Goal: Task Accomplishment & Management: Manage account settings

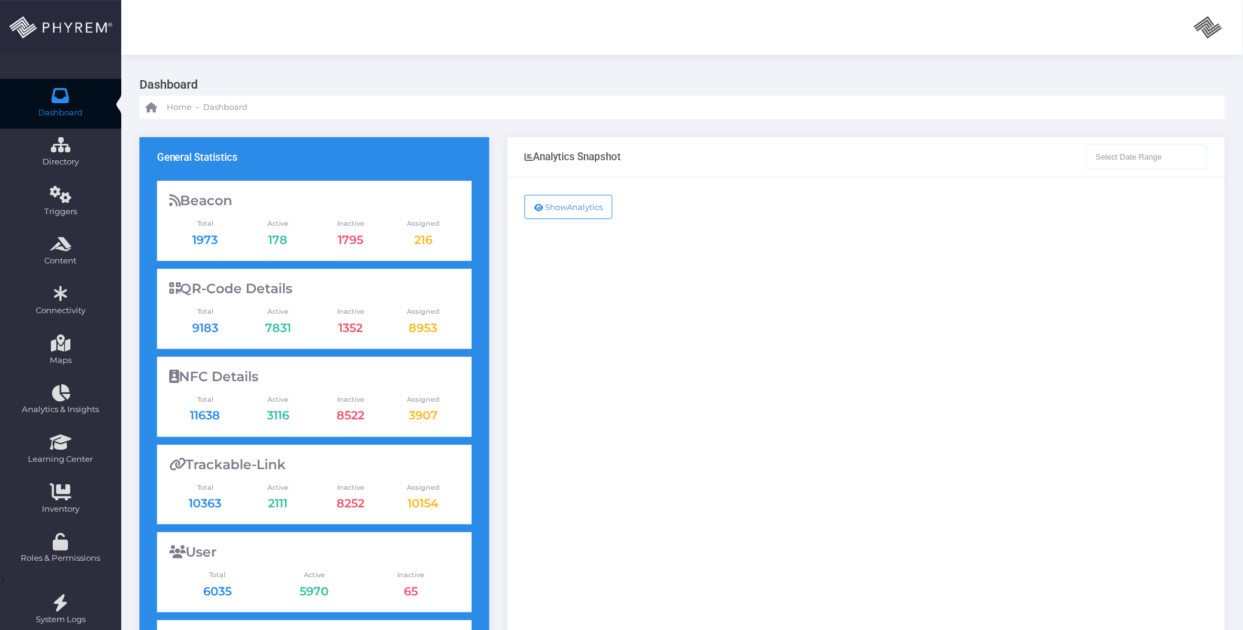
type input "[DATE] - [DATE]"
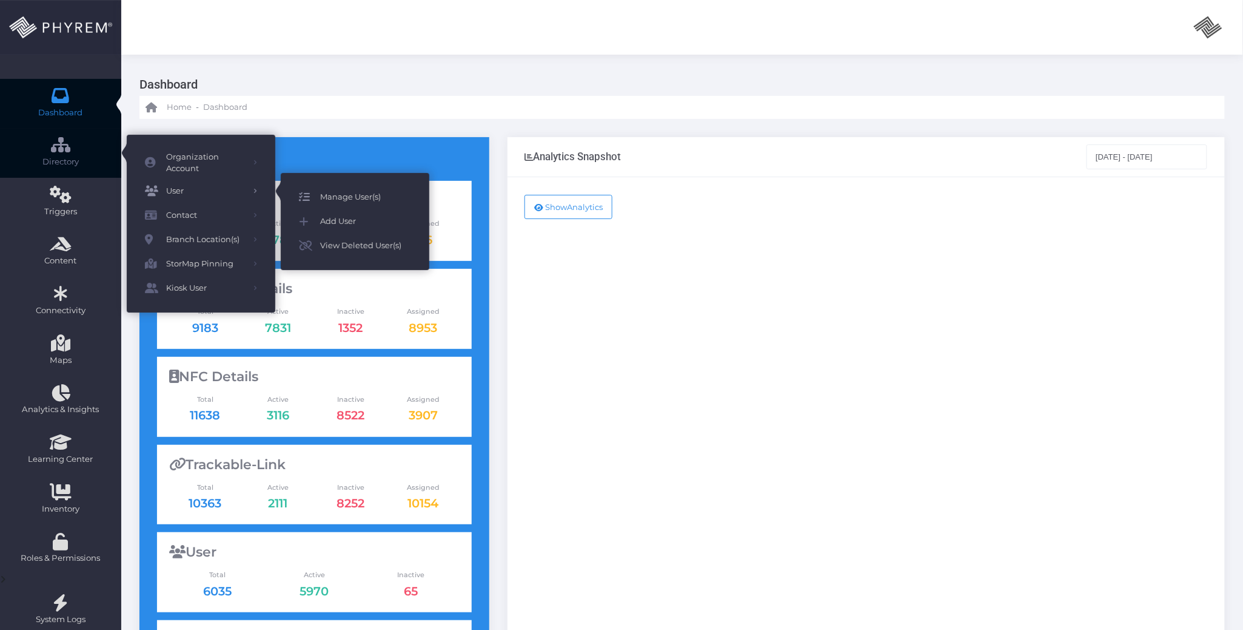
click at [335, 194] on span "Manage User(s)" at bounding box center [365, 197] width 91 height 16
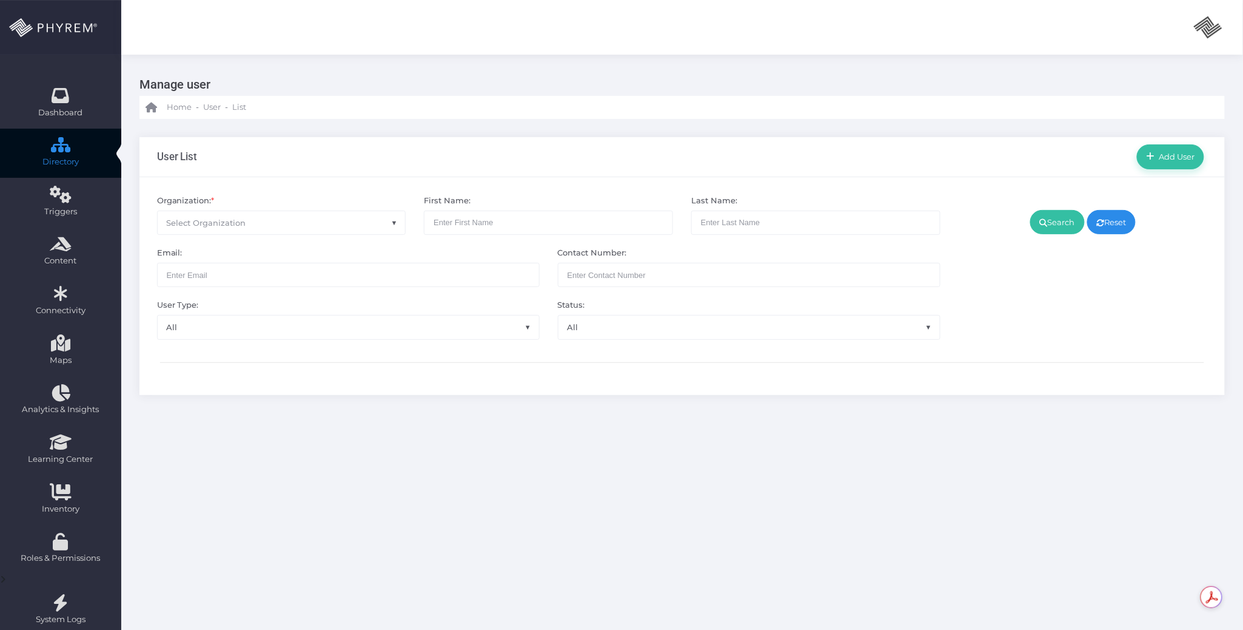
click at [332, 224] on span "Select Organization" at bounding box center [282, 222] width 248 height 23
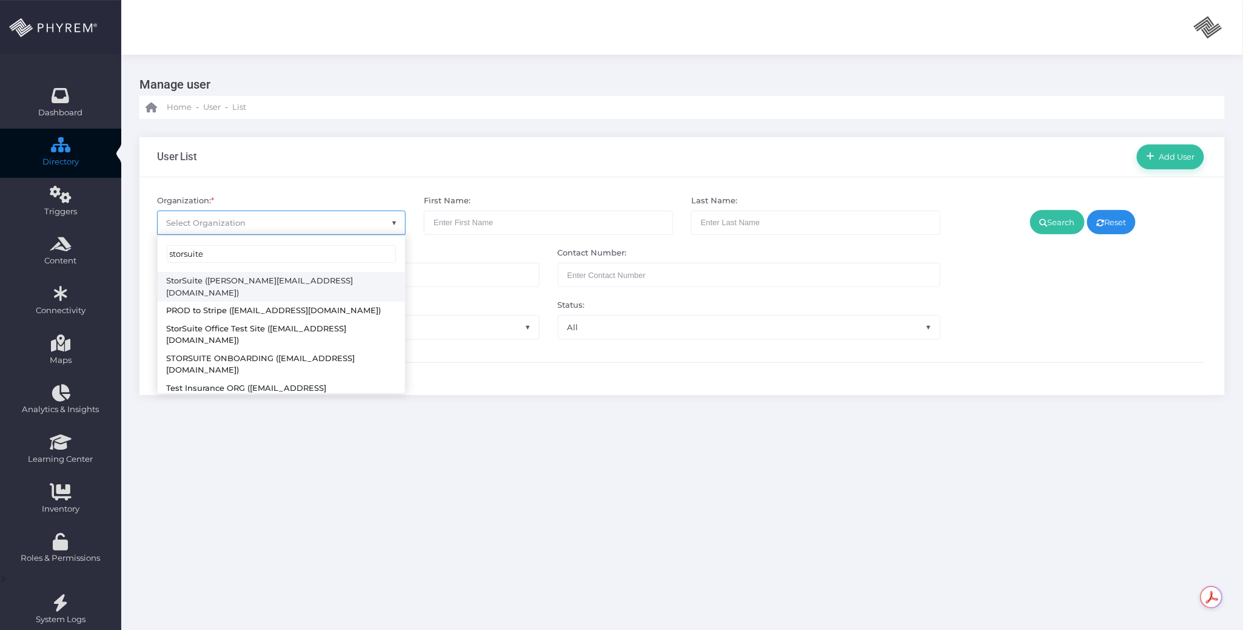
type input "storsuite"
drag, startPoint x: 331, startPoint y: 280, endPoint x: 500, endPoint y: 257, distance: 170.8
select select "4794"
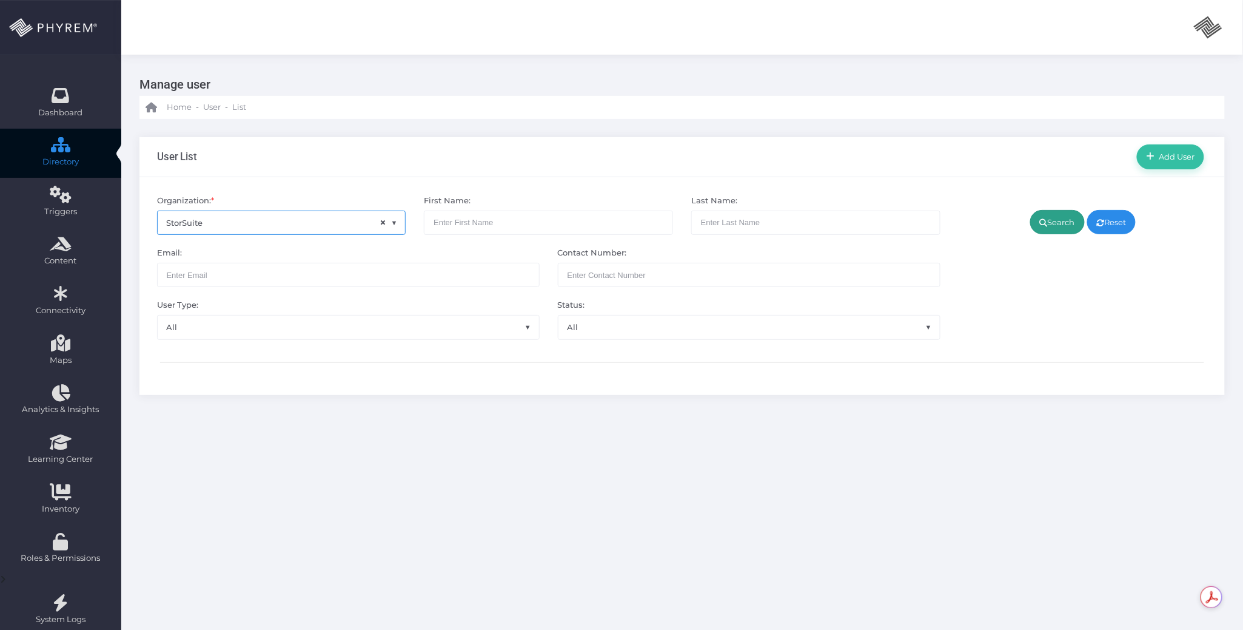
click at [1049, 224] on link "Search" at bounding box center [1058, 222] width 55 height 24
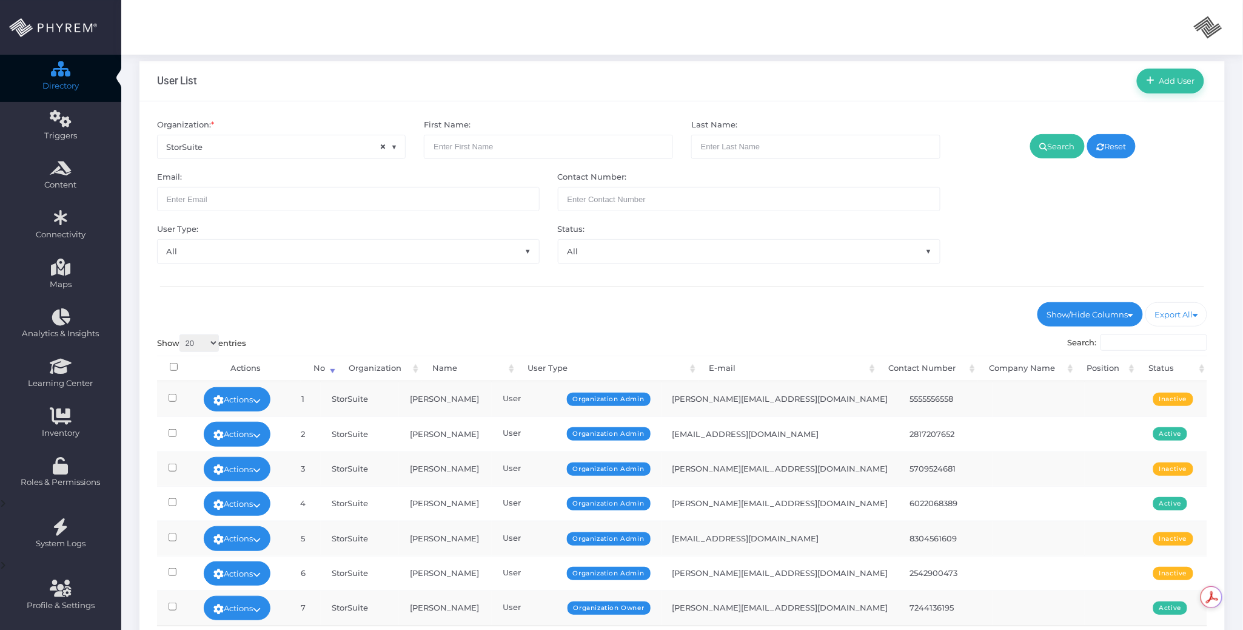
scroll to position [207, 0]
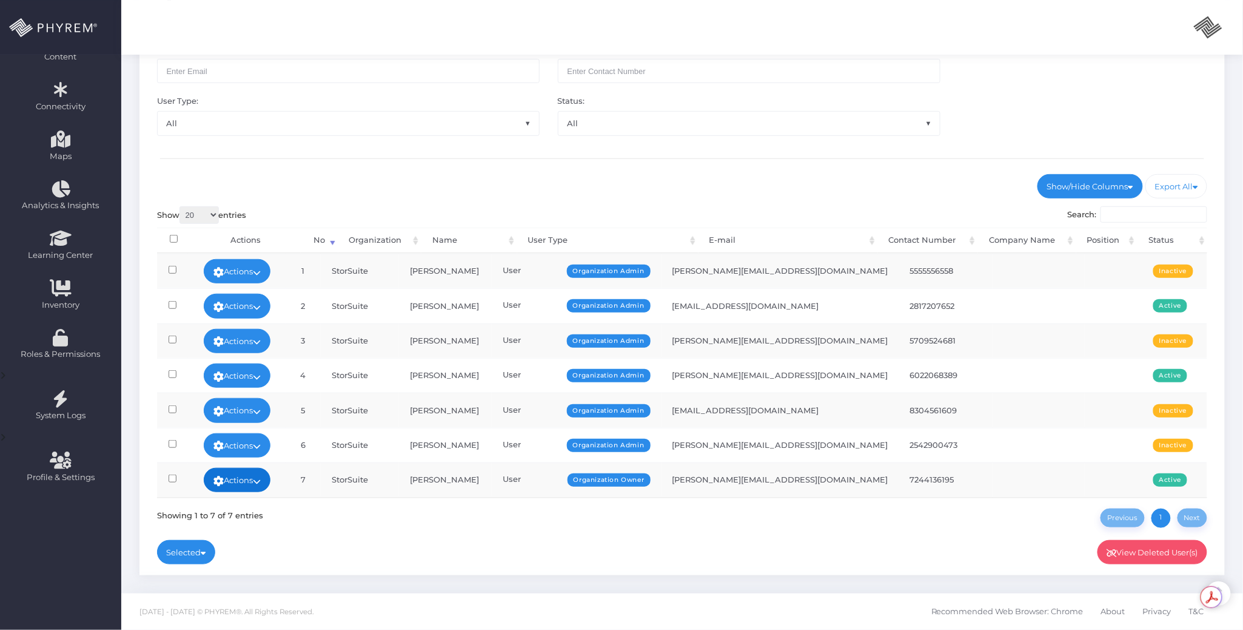
click at [271, 476] on link "Actions" at bounding box center [237, 480] width 67 height 24
click at [252, 454] on link "Sign In" at bounding box center [243, 456] width 79 height 23
